Goal: Check status

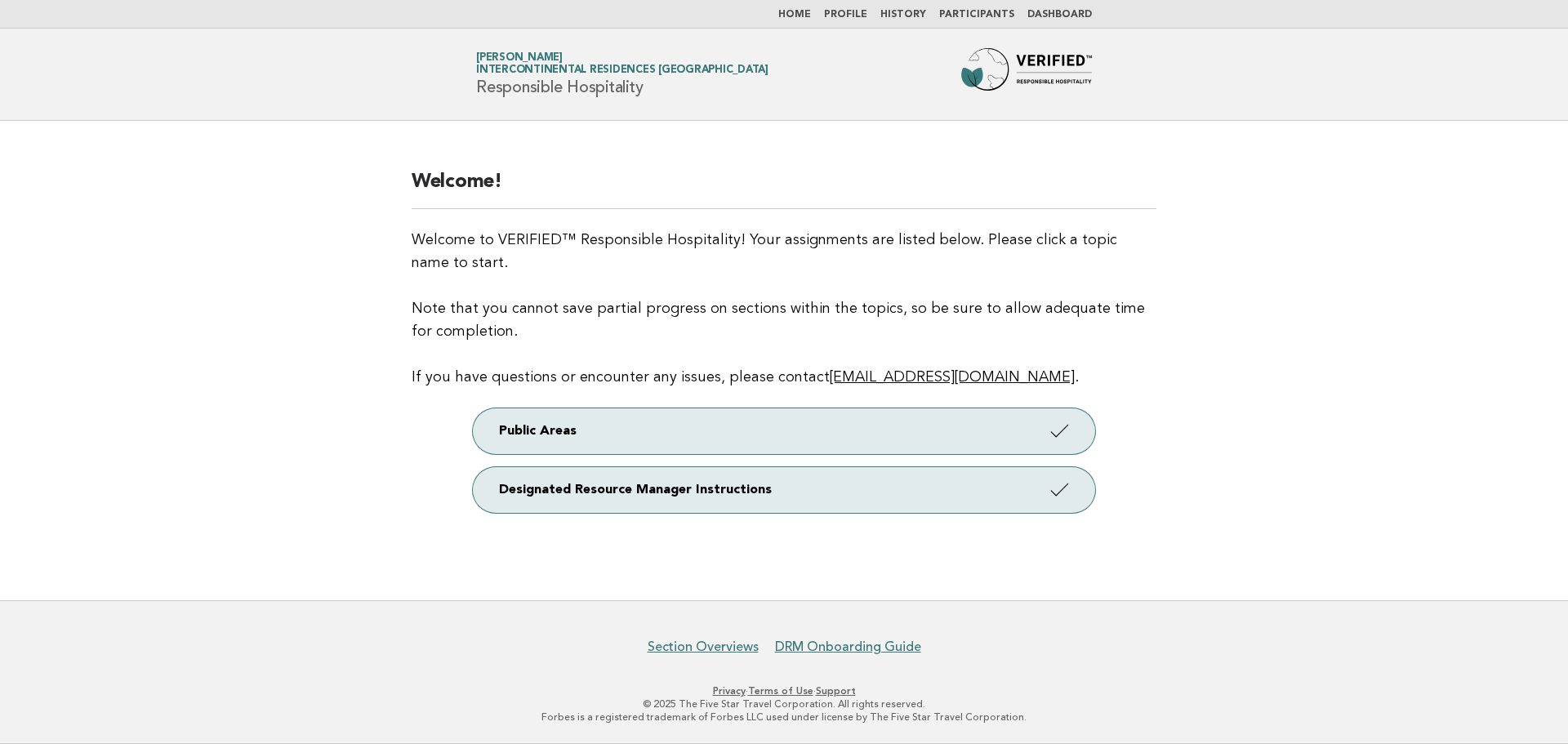
click at [1070, 10] on link "Dashboard" at bounding box center [1059, 15] width 65 height 10
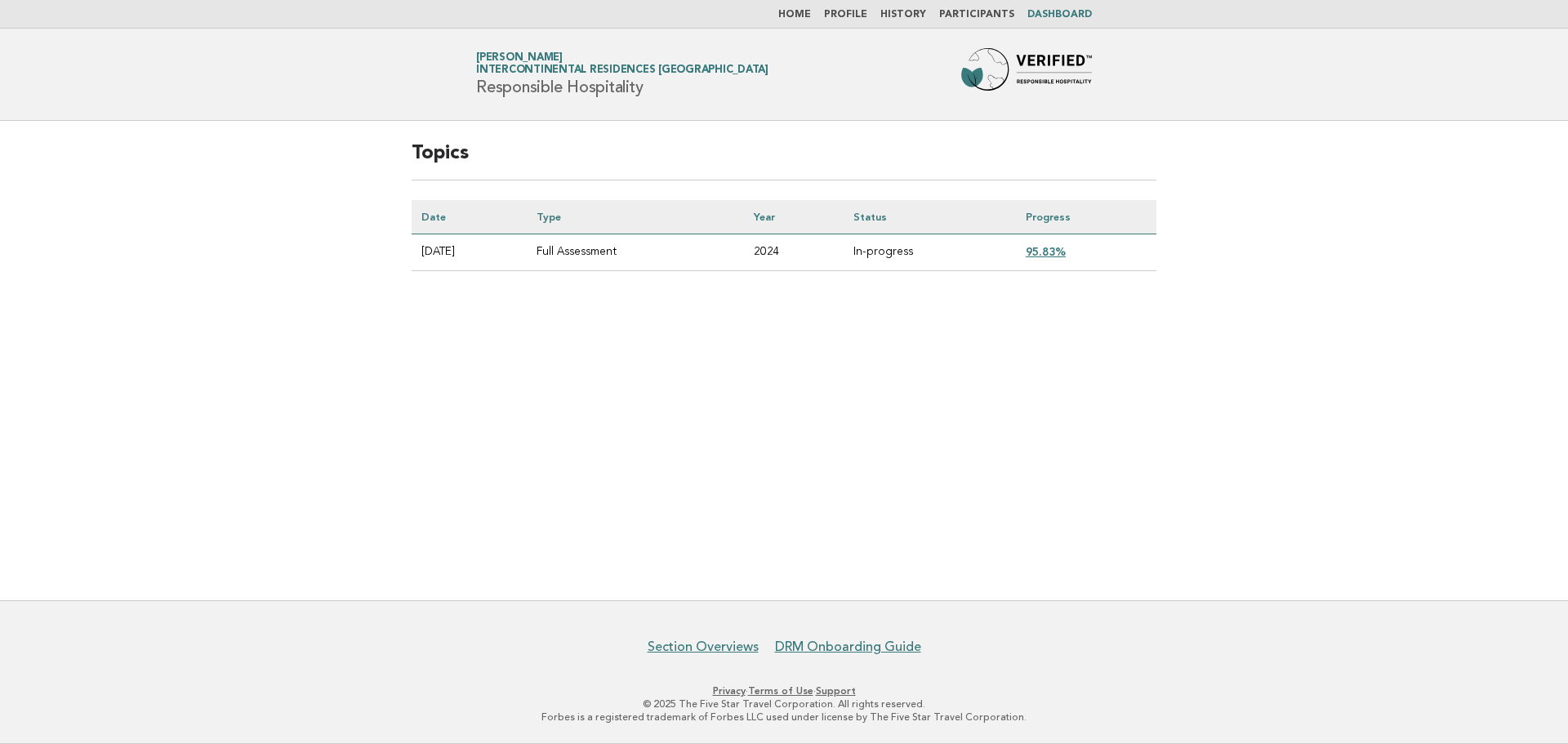
click at [1046, 253] on link "95.83%" at bounding box center [1046, 251] width 40 height 13
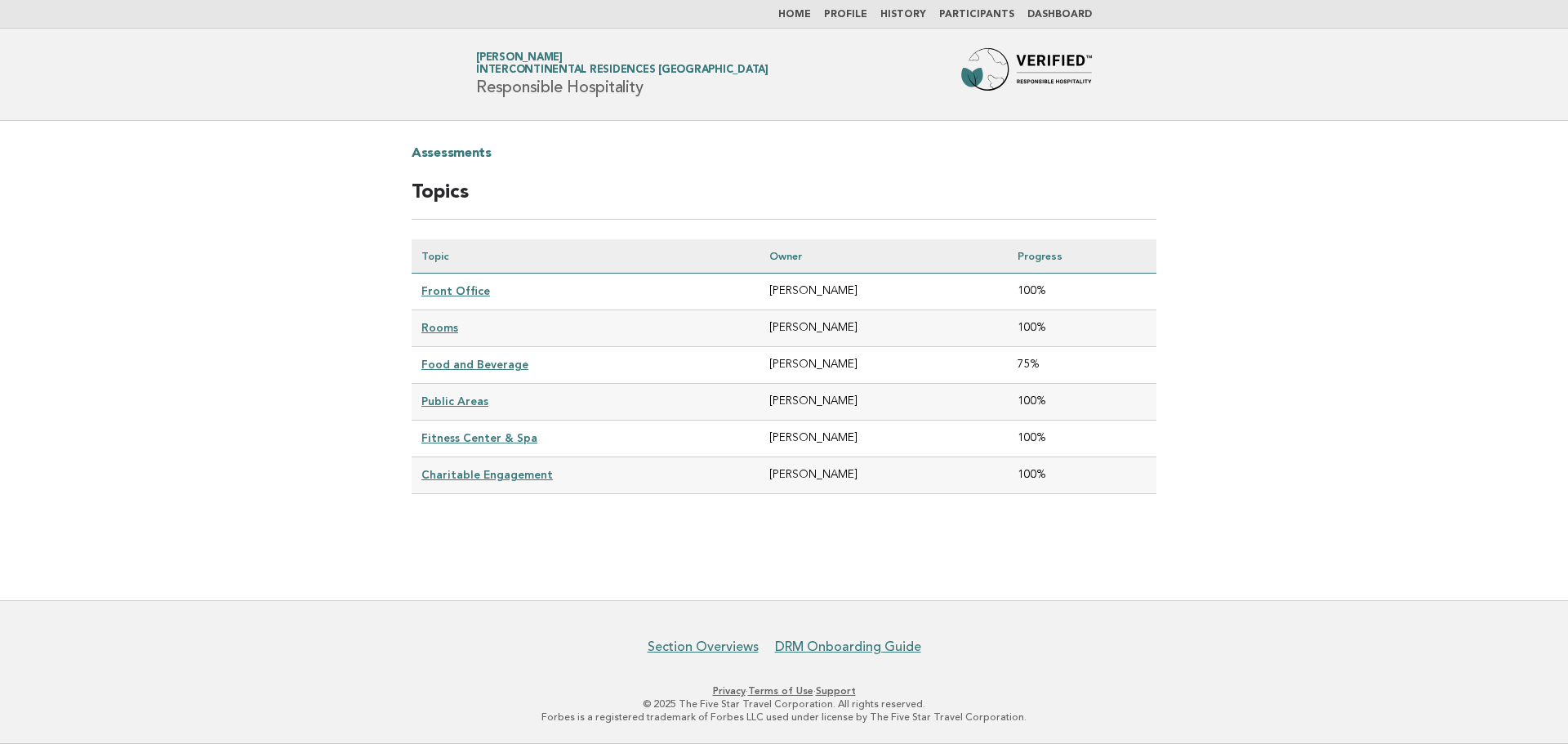
click at [453, 363] on link "Food and Beverage" at bounding box center [474, 363] width 107 height 13
